Goal: Communication & Community: Answer question/provide support

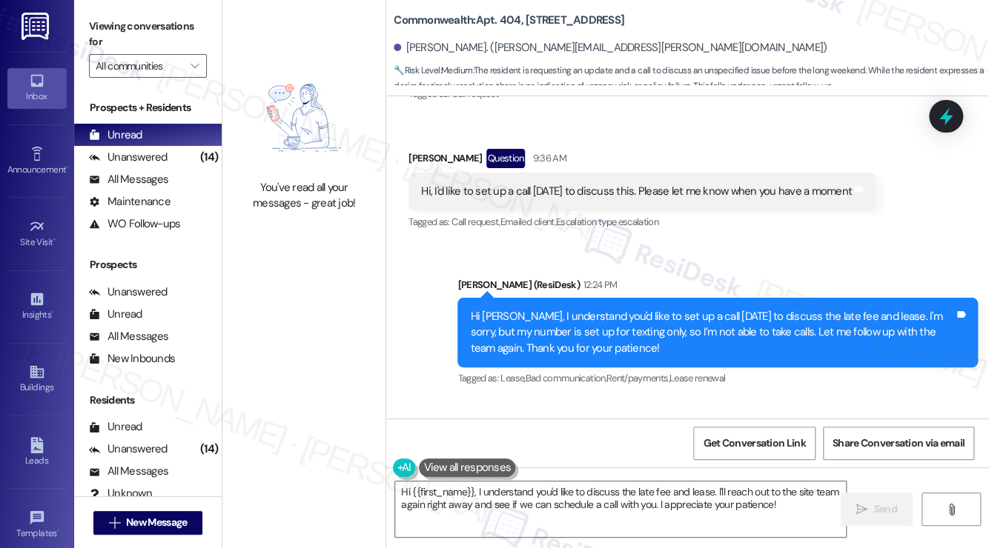
scroll to position [14715, 0]
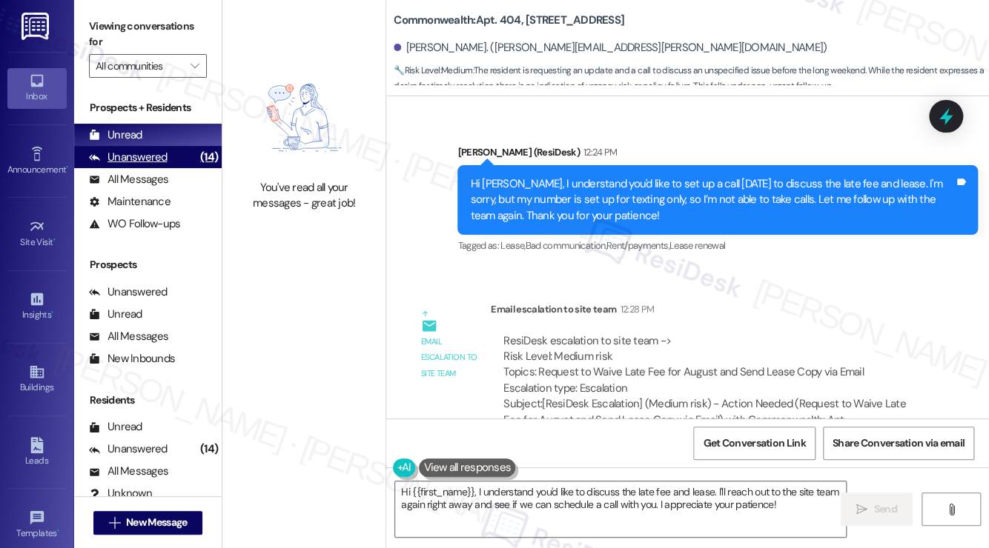
click at [214, 159] on div "(14)" at bounding box center [208, 157] width 25 height 23
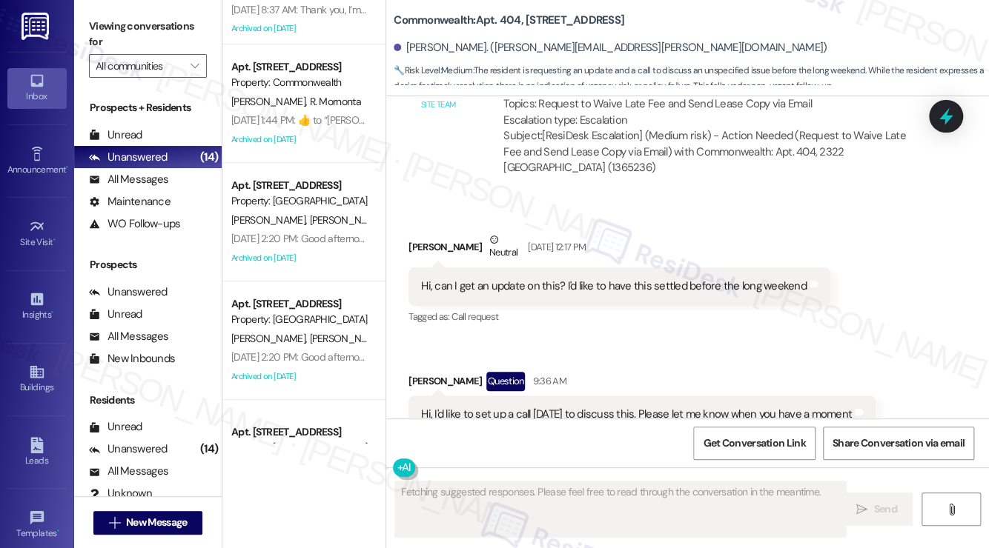
scroll to position [0, 0]
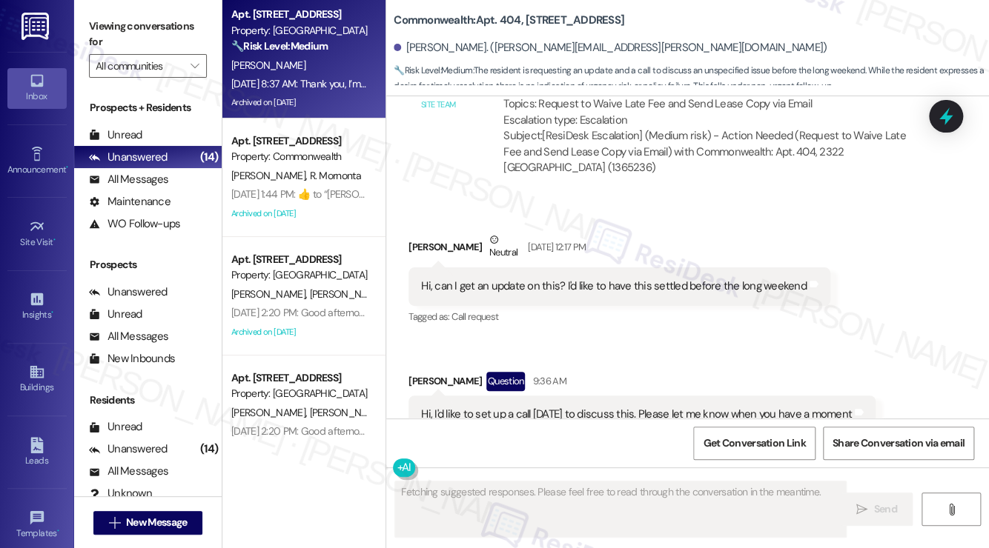
click at [320, 88] on div "[DATE] 8:37 AM: Thank you, I’m hopeful things will be ok soon. [DATE] 8:37 AM: …" at bounding box center [360, 83] width 259 height 13
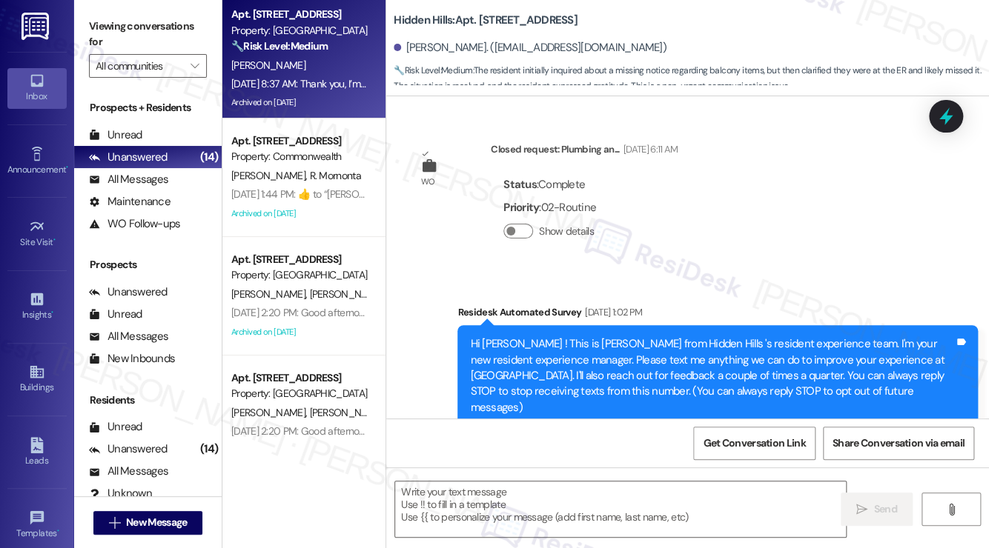
scroll to position [28271, 0]
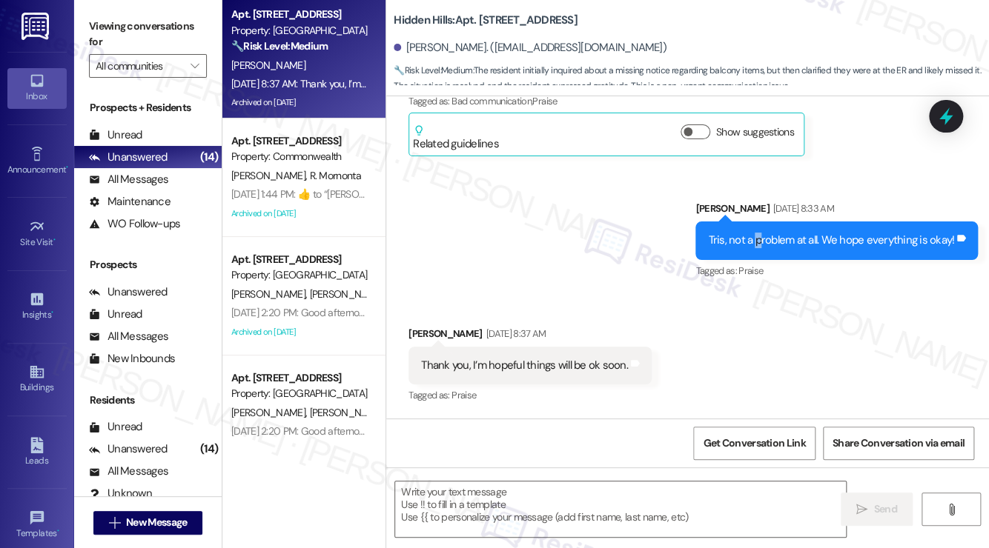
click at [756, 242] on div "Tris, not a problem at all. We hope everything is okay!" at bounding box center [831, 241] width 246 height 16
click at [722, 239] on div "Tris, not a problem at all. We hope everything is okay!" at bounding box center [831, 241] width 246 height 16
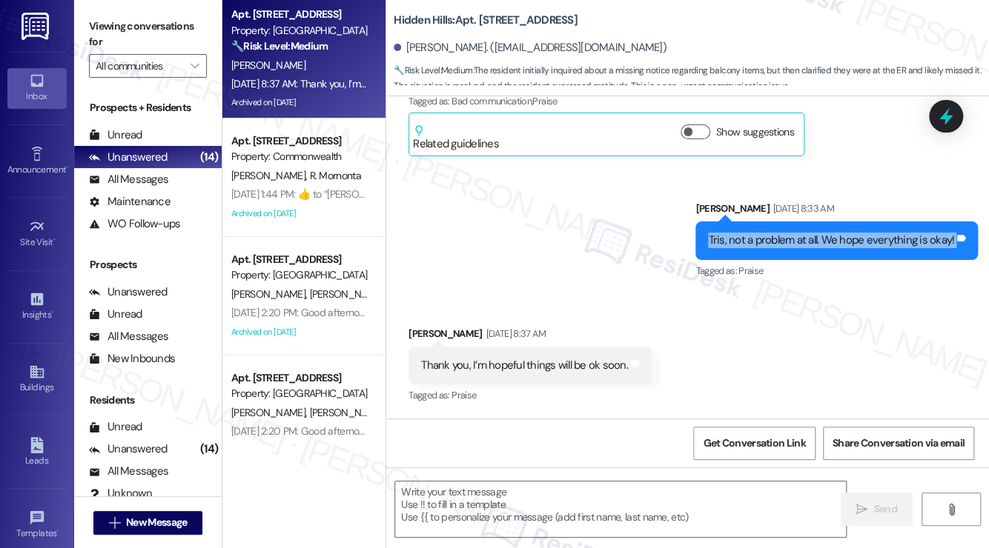
click at [722, 239] on div "Tris, not a problem at all. We hope everything is okay!" at bounding box center [831, 241] width 246 height 16
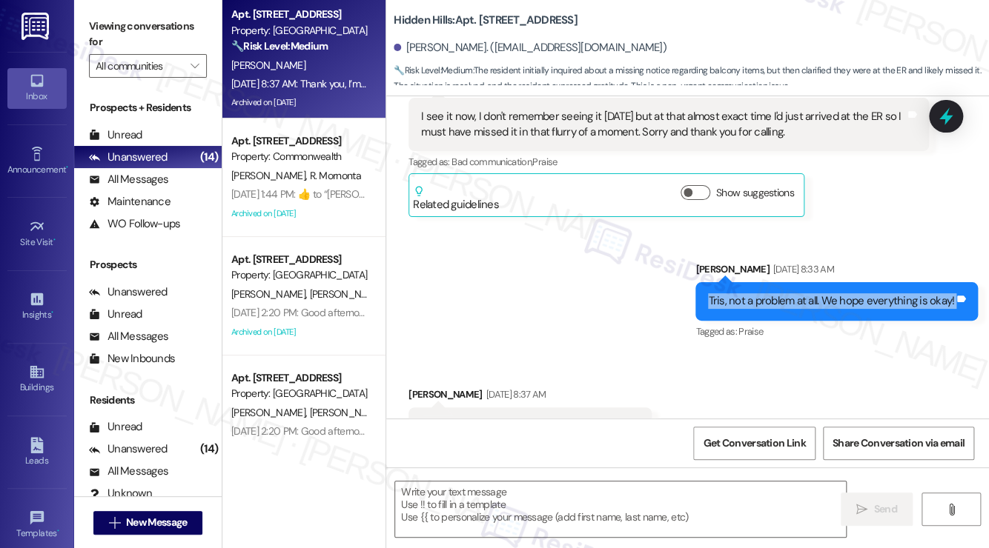
scroll to position [28123, 0]
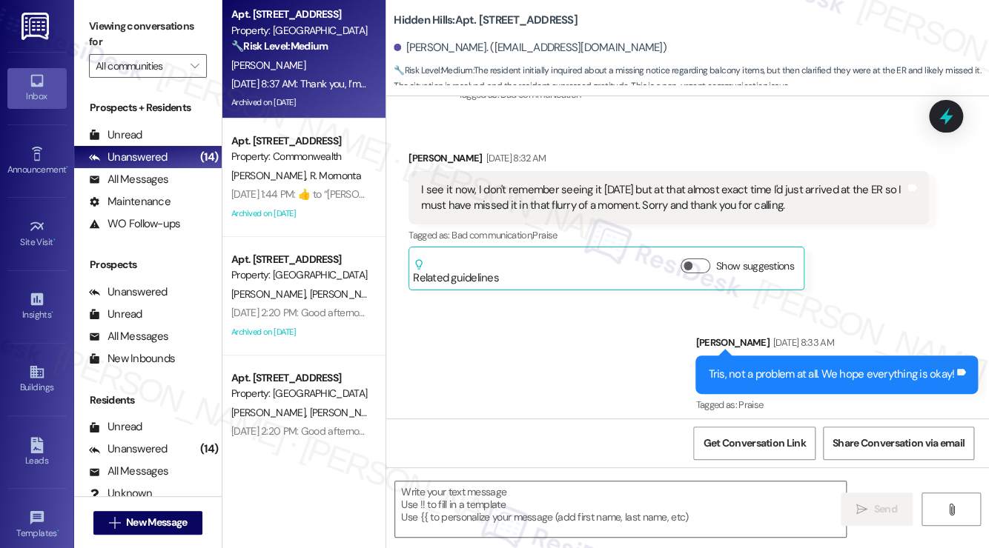
click at [511, 210] on div "I see it now, I don't remember seeing it [DATE] but at that almost exact time I…" at bounding box center [663, 198] width 484 height 32
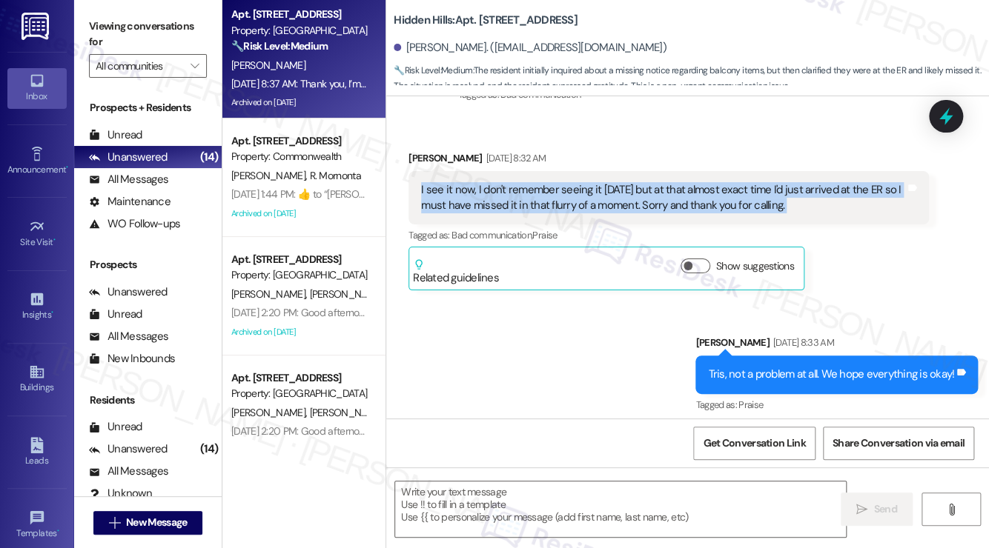
click at [511, 210] on div "I see it now, I don't remember seeing it [DATE] but at that almost exact time I…" at bounding box center [663, 198] width 484 height 32
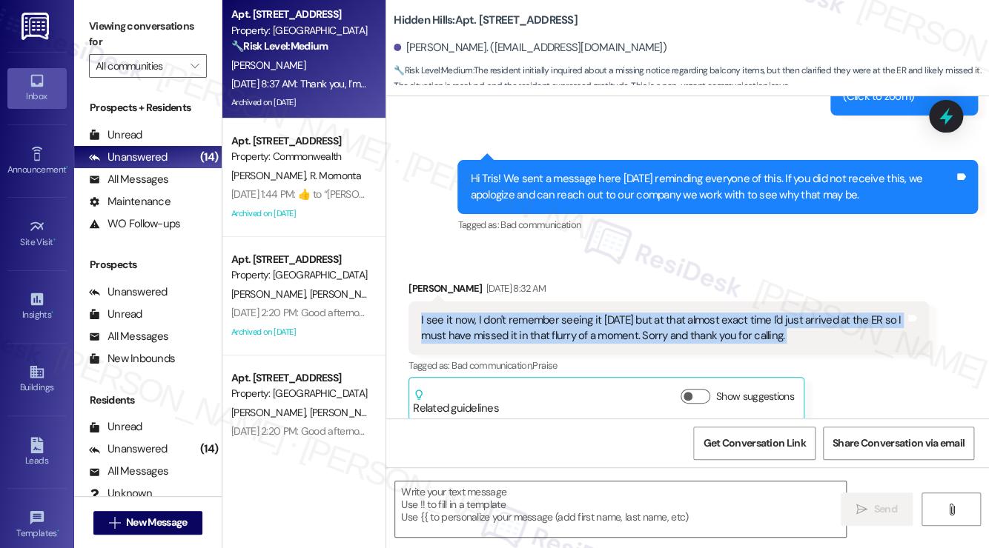
scroll to position [27900, 0]
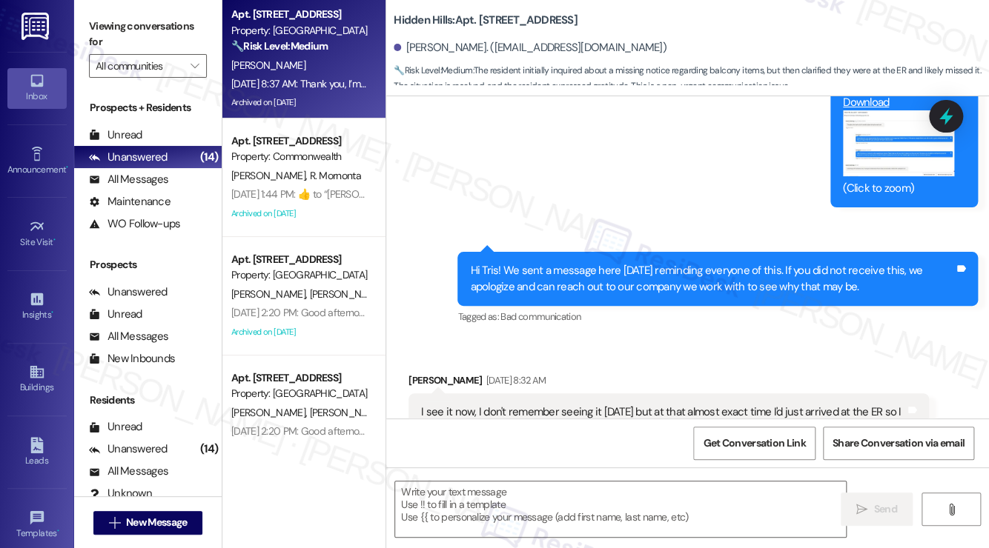
click at [577, 295] on div "Hi Tris! We sent a message here [DATE] reminding everyone of this. If you did n…" at bounding box center [712, 279] width 484 height 32
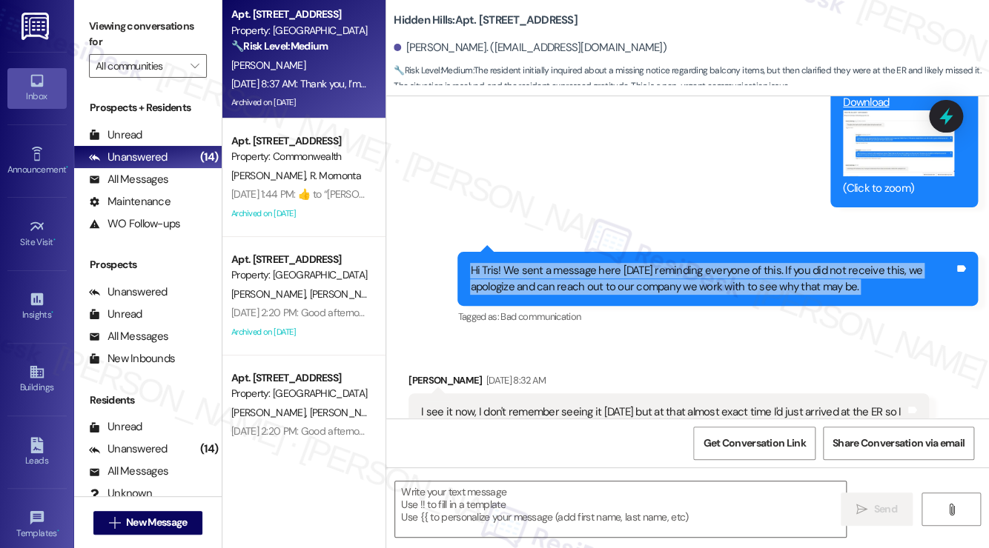
click at [577, 295] on div "Hi Tris! We sent a message here [DATE] reminding everyone of this. If you did n…" at bounding box center [712, 279] width 484 height 32
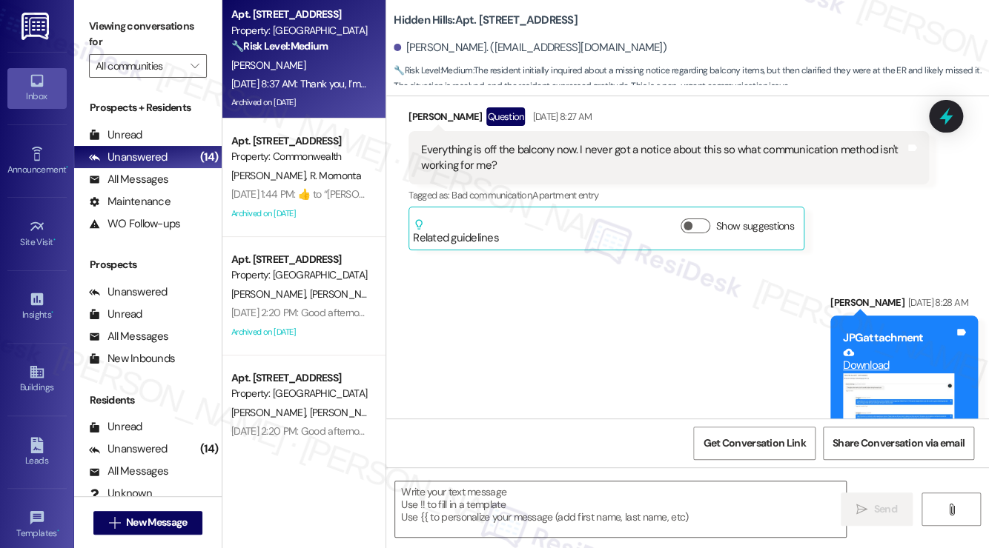
scroll to position [27604, 0]
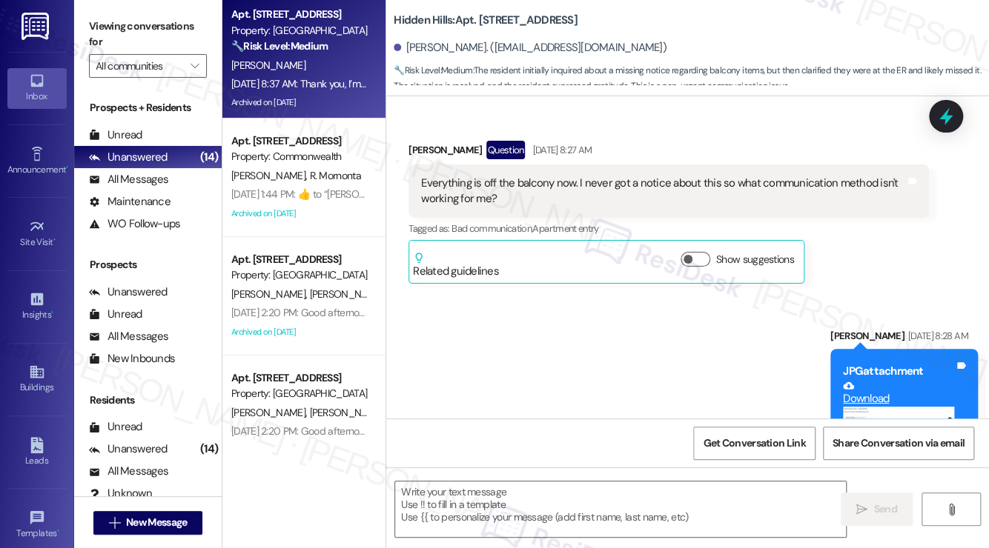
click at [540, 199] on div "Everything is off the balcony now. I never got a notice about this so what comm…" at bounding box center [663, 192] width 484 height 32
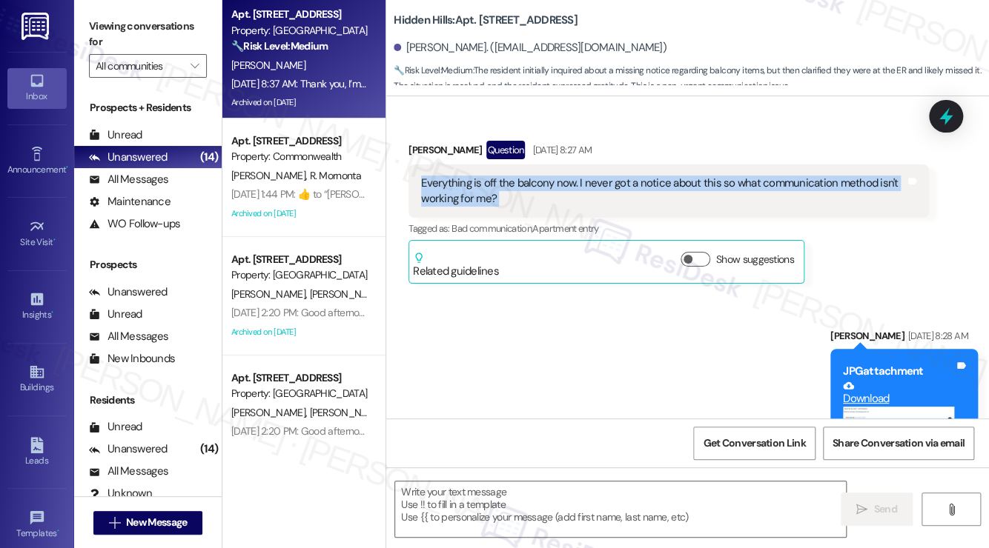
click at [540, 199] on div "Everything is off the balcony now. I never got a notice about this so what comm…" at bounding box center [663, 192] width 484 height 32
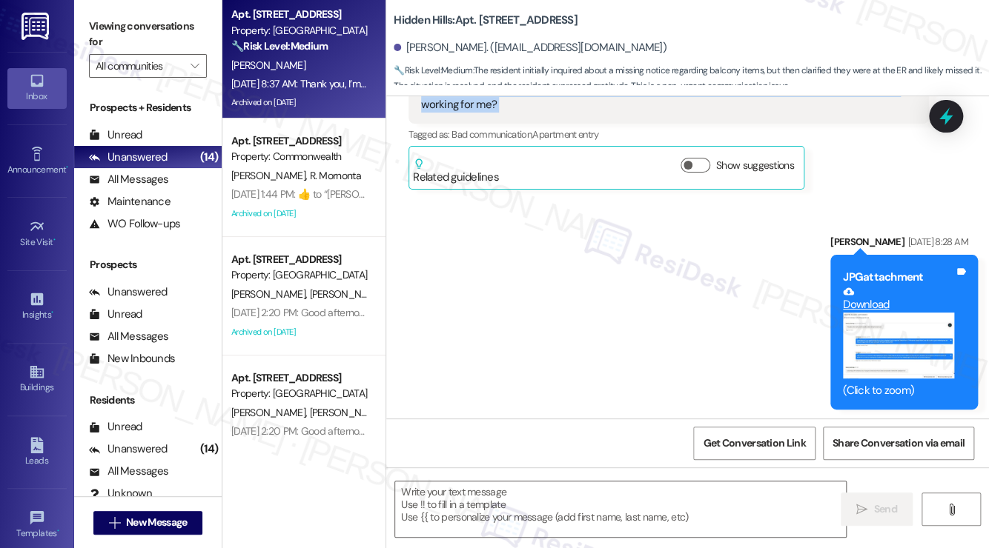
scroll to position [27826, 0]
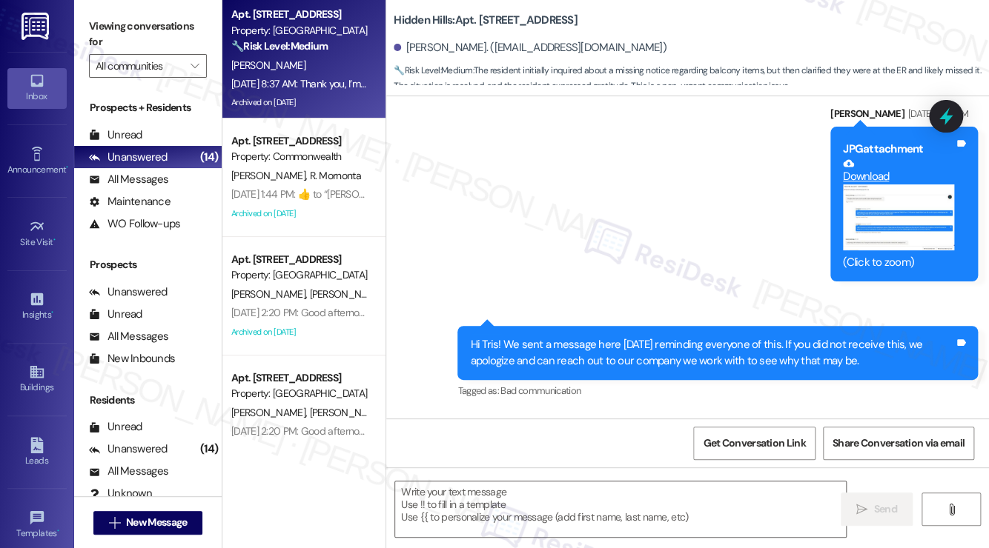
click at [880, 236] on button "Zoom image" at bounding box center [898, 218] width 111 height 66
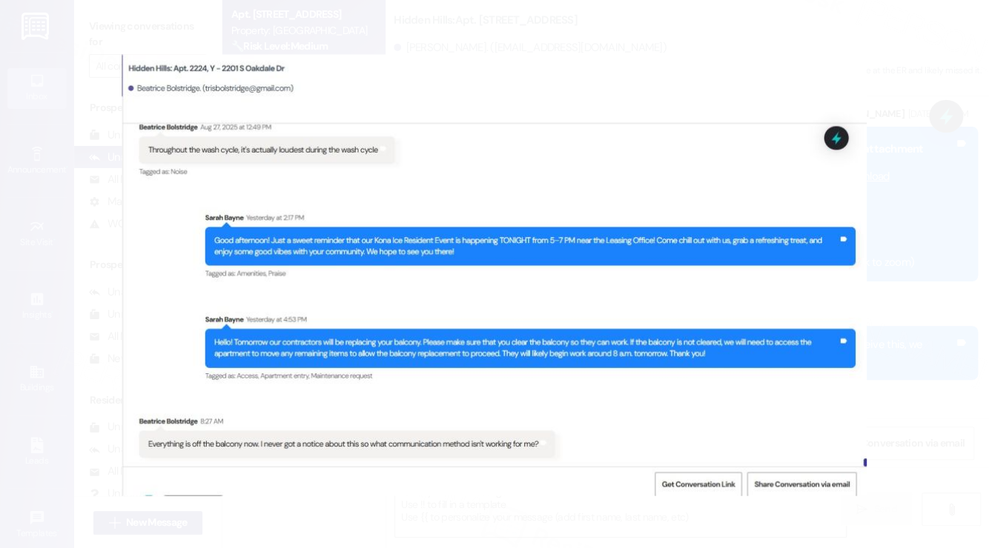
click at [905, 62] on button "Unzoom image" at bounding box center [494, 274] width 989 height 548
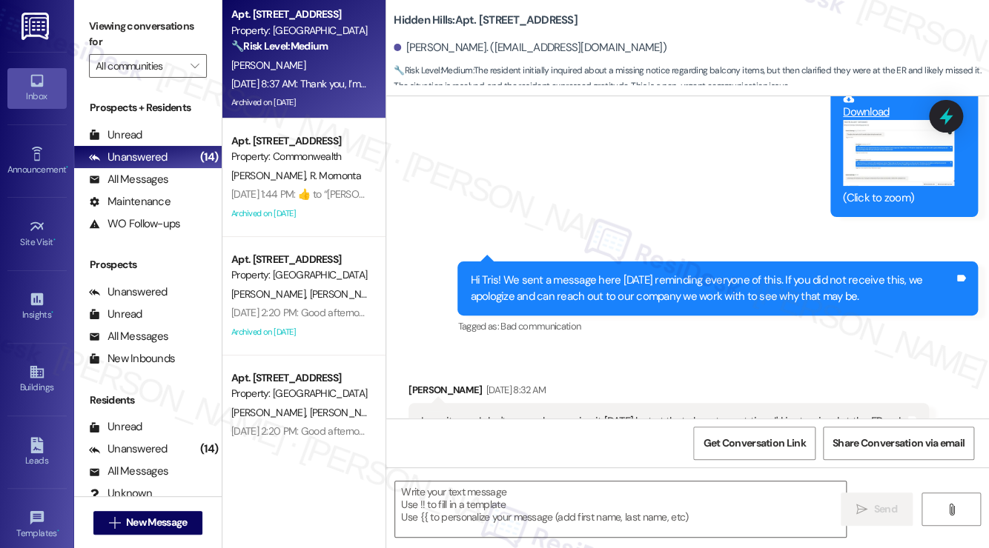
scroll to position [27974, 0]
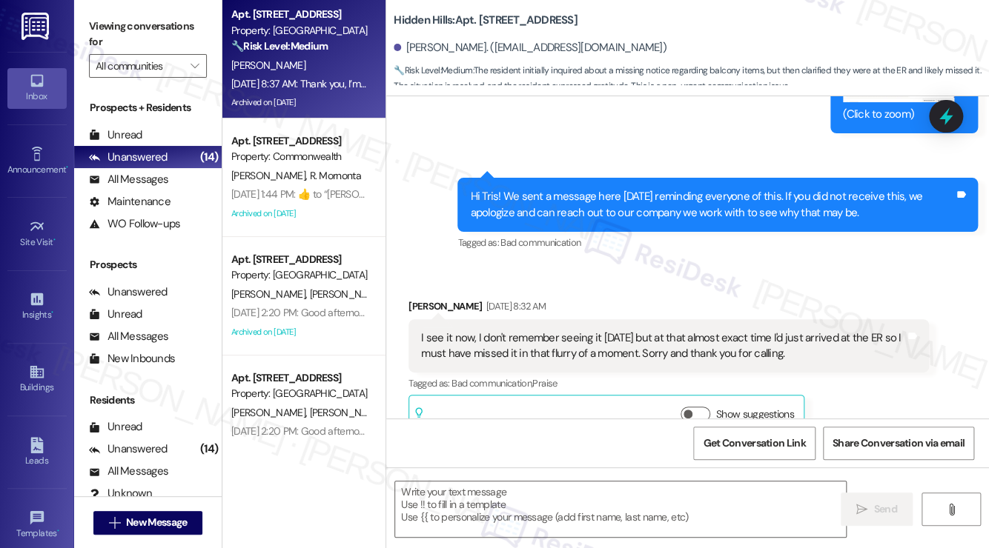
click at [691, 216] on div "Hi Tris! We sent a message here [DATE] reminding everyone of this. If you did n…" at bounding box center [712, 205] width 484 height 32
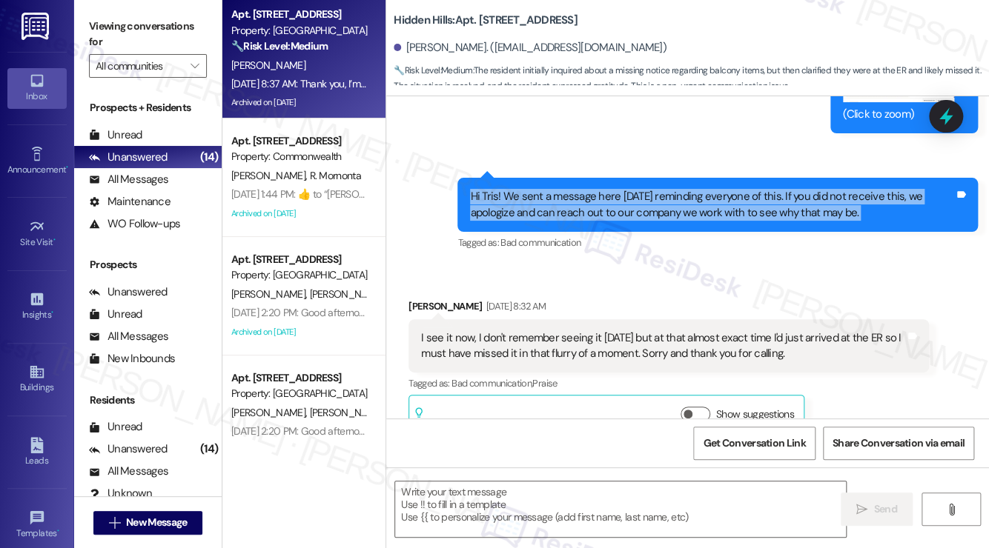
click at [691, 216] on div "Hi Tris! We sent a message here [DATE] reminding everyone of this. If you did n…" at bounding box center [712, 205] width 484 height 32
click at [634, 221] on div "Hi Tris! We sent a message here [DATE] reminding everyone of this. If you did n…" at bounding box center [712, 205] width 484 height 32
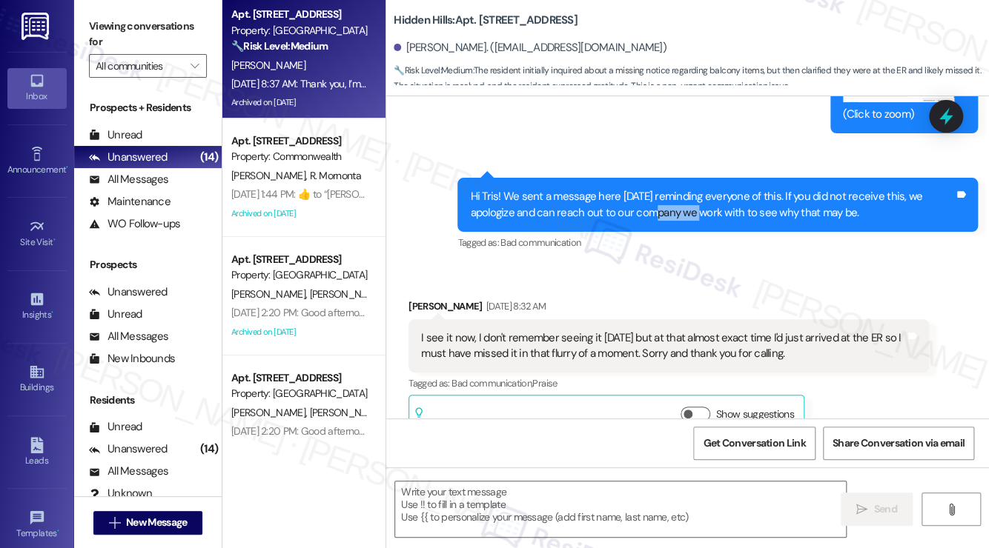
click at [634, 221] on div "Hi Tris! We sent a message here [DATE] reminding everyone of this. If you did n…" at bounding box center [712, 205] width 484 height 32
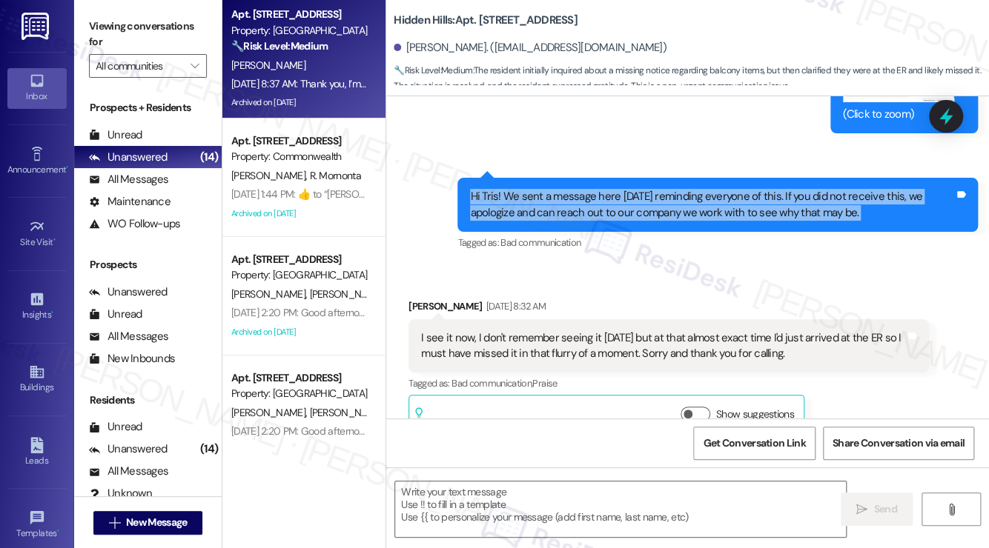
click at [634, 221] on div "Hi Tris! We sent a message here [DATE] reminding everyone of this. If you did n…" at bounding box center [712, 205] width 484 height 32
